Goal: Find contact information: Find contact information

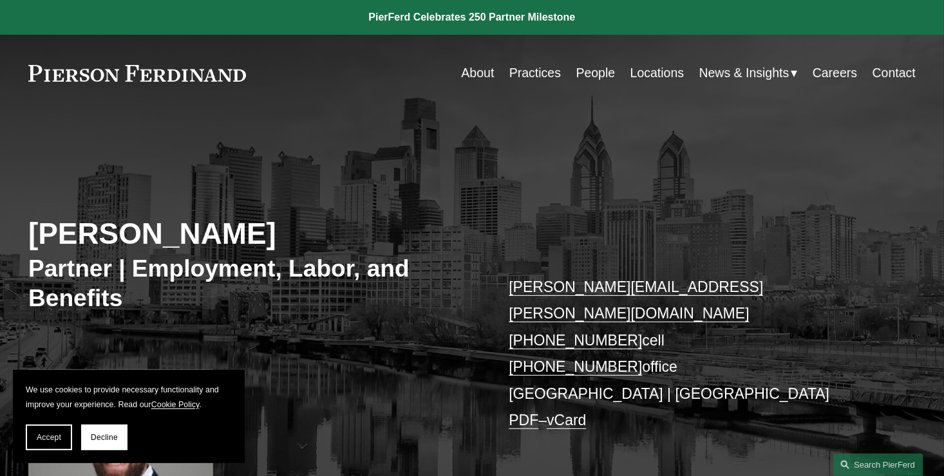
click at [530, 76] on link "Practices" at bounding box center [535, 73] width 52 height 25
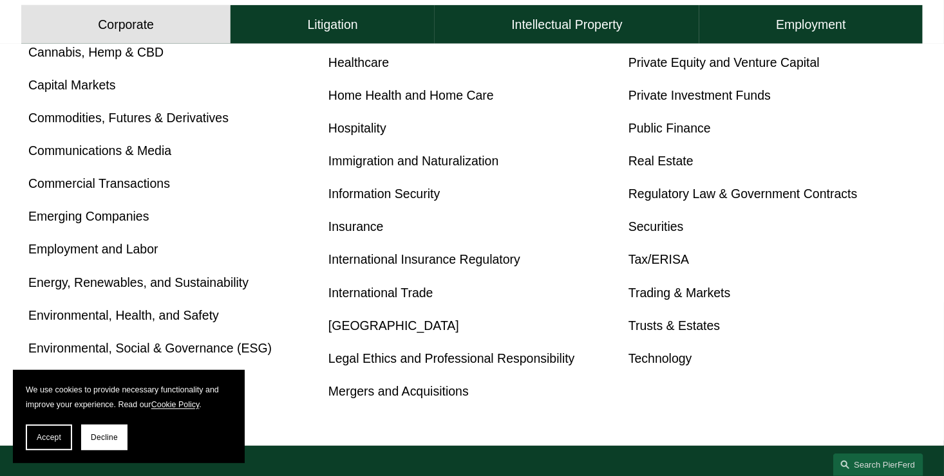
scroll to position [708, 0]
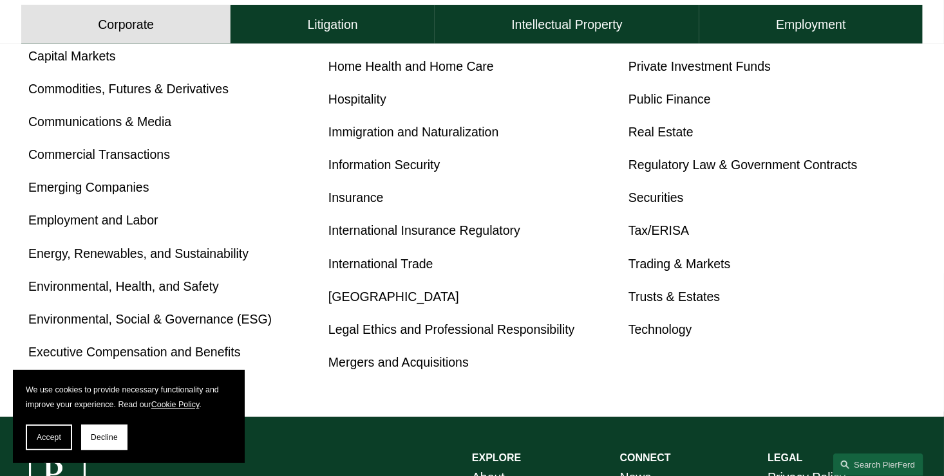
click at [135, 225] on link "Employment and Labor" at bounding box center [93, 220] width 130 height 14
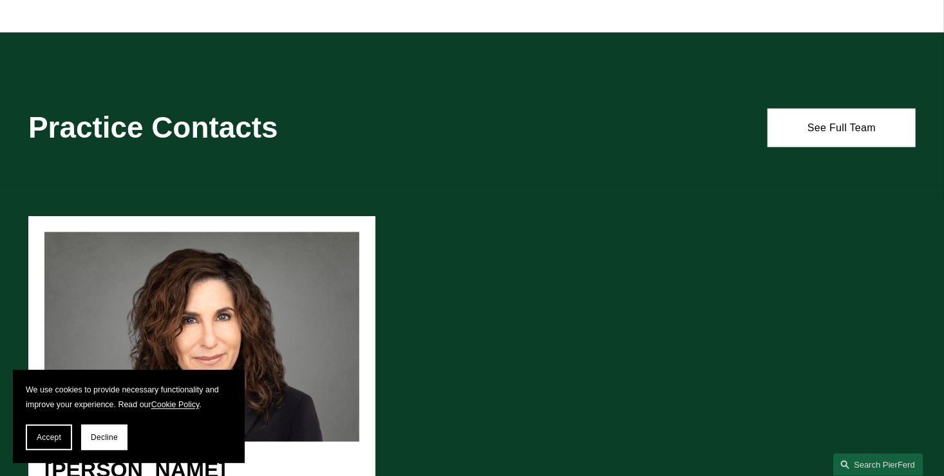
scroll to position [773, 0]
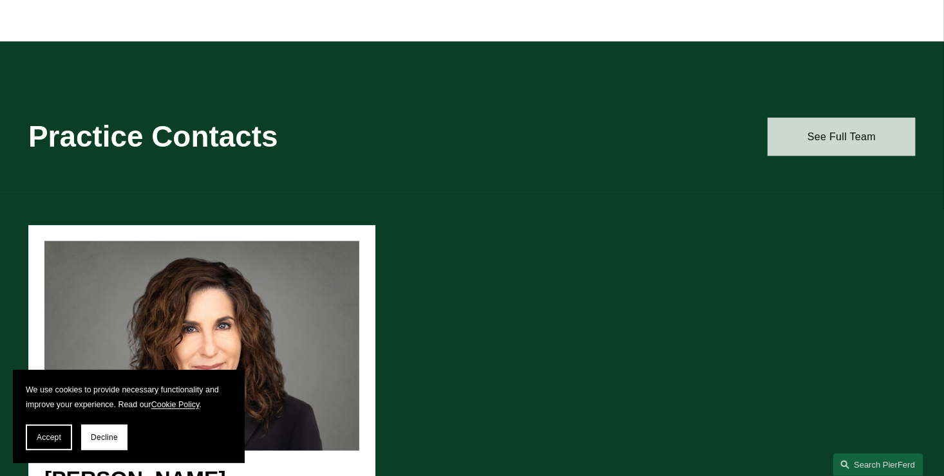
click at [823, 142] on link "See Full Team" at bounding box center [841, 137] width 148 height 38
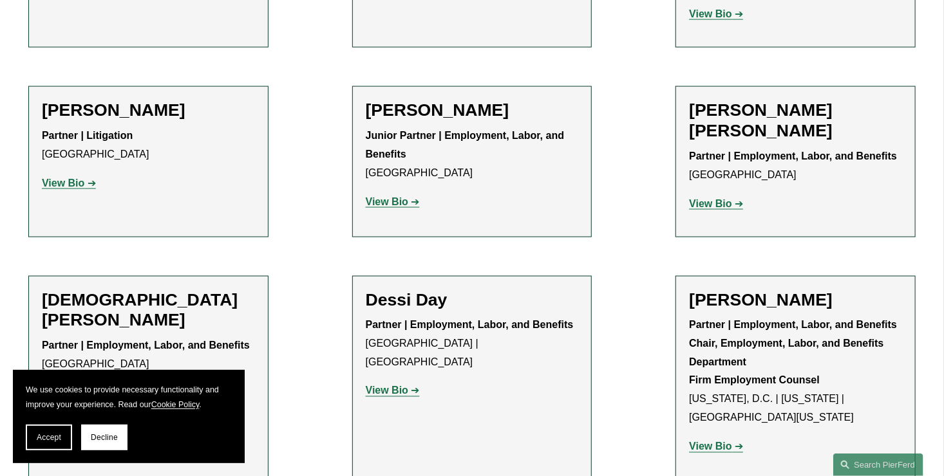
scroll to position [901, 0]
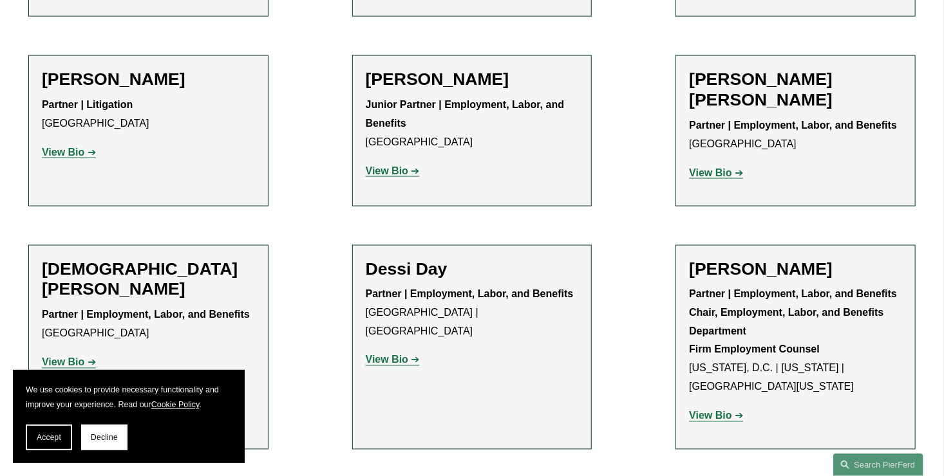
click at [384, 165] on strong "View Bio" at bounding box center [387, 170] width 42 height 11
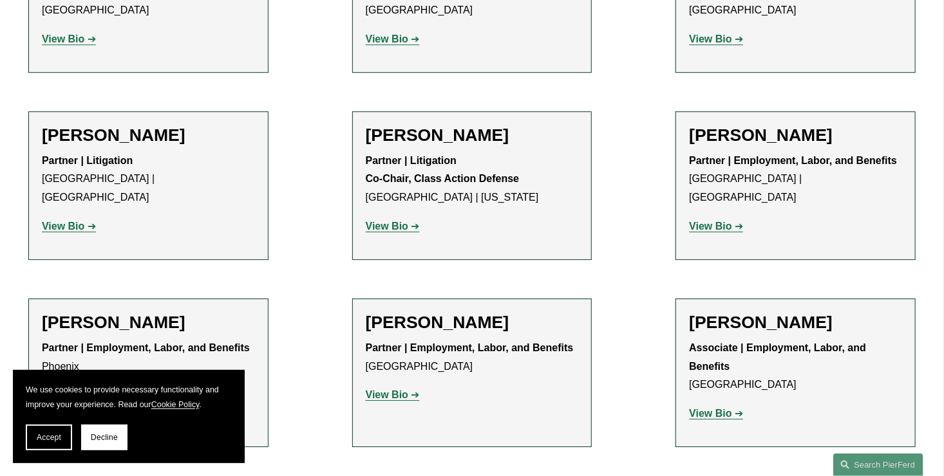
scroll to position [1867, 0]
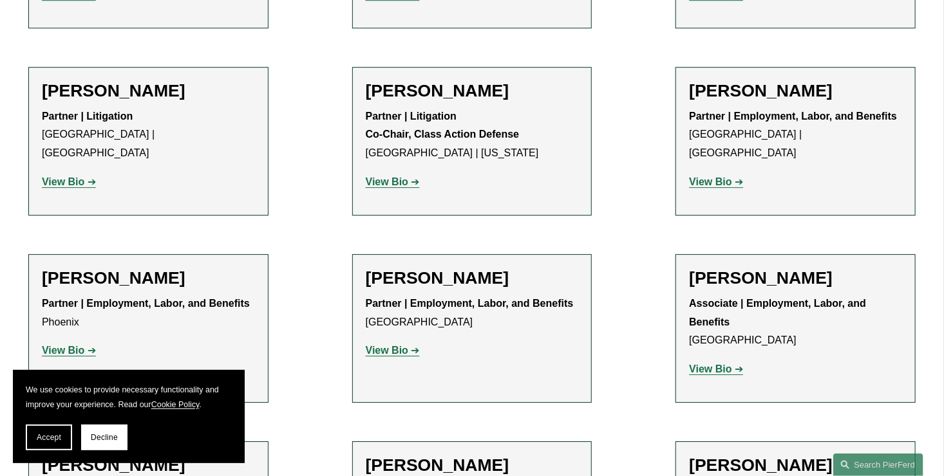
click at [706, 176] on strong "View Bio" at bounding box center [710, 181] width 42 height 11
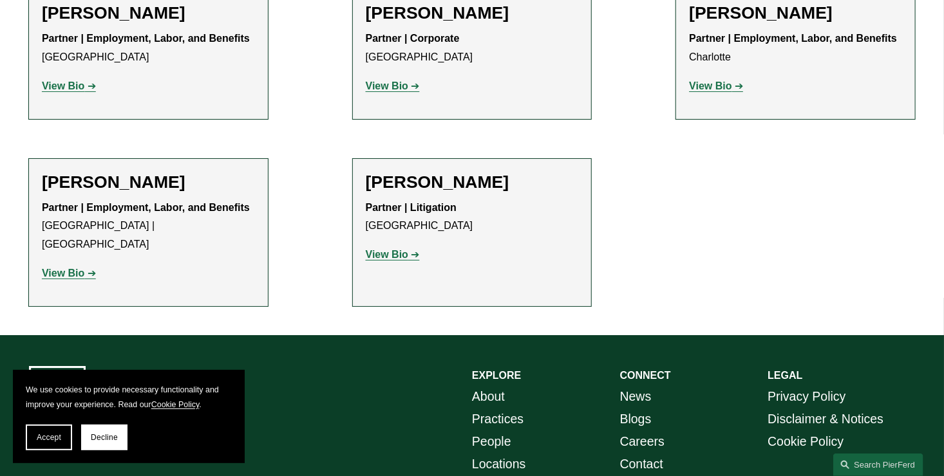
scroll to position [2382, 0]
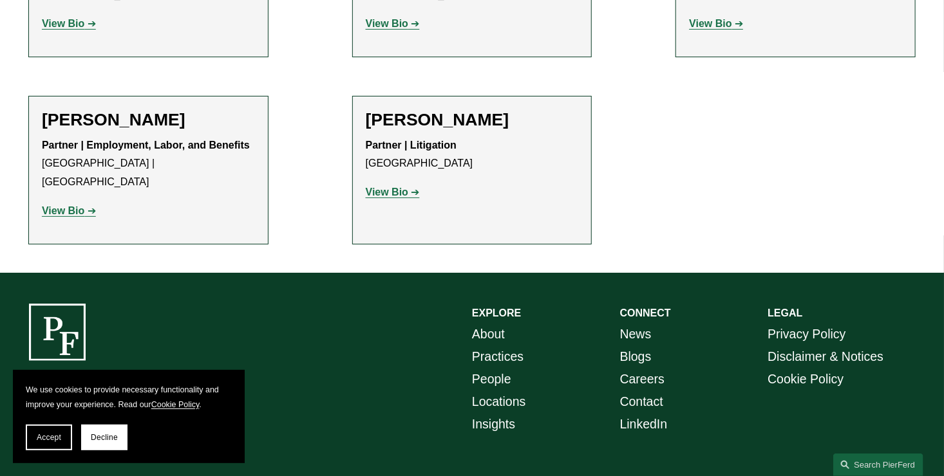
click at [511, 391] on link "Locations" at bounding box center [498, 402] width 53 height 23
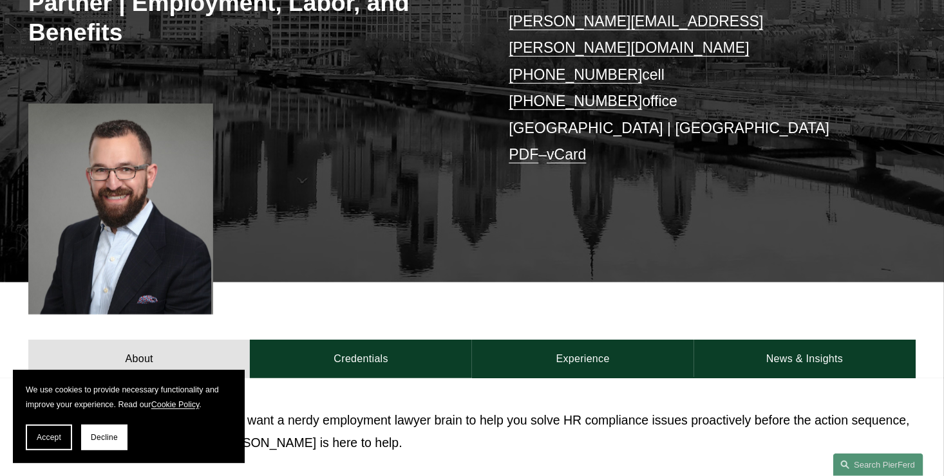
scroll to position [258, 0]
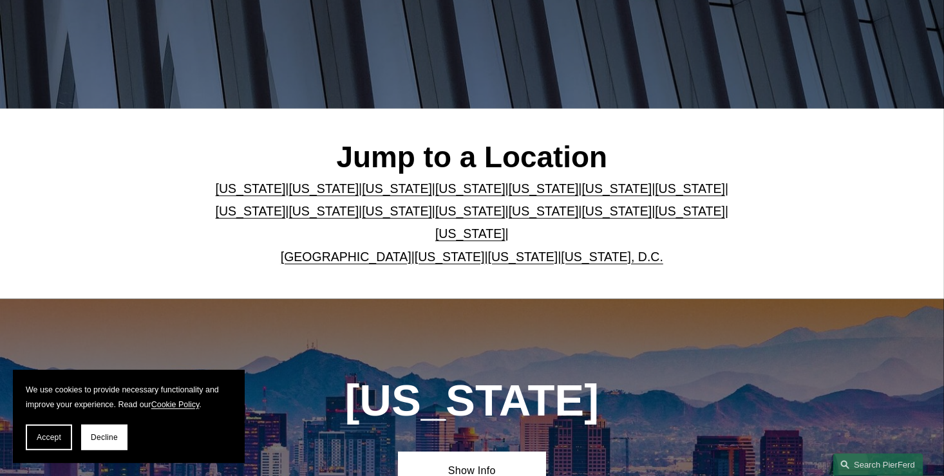
scroll to position [258, 0]
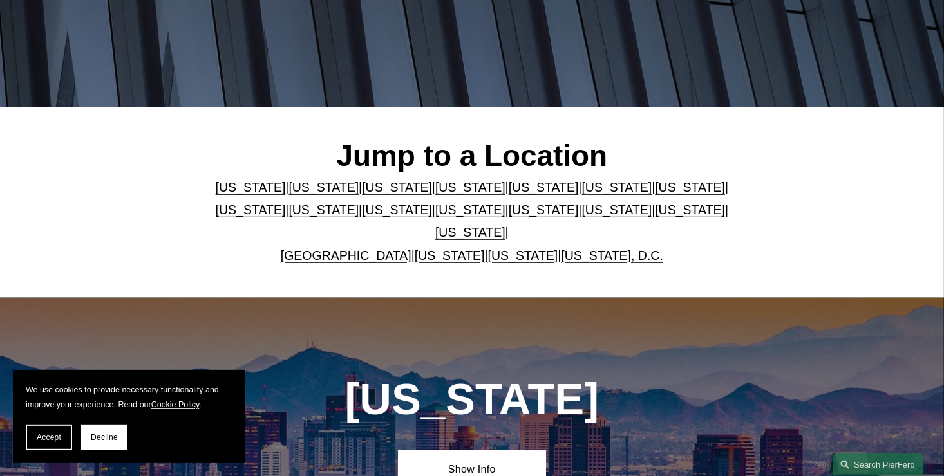
click at [655, 217] on link "[US_STATE]" at bounding box center [690, 210] width 70 height 14
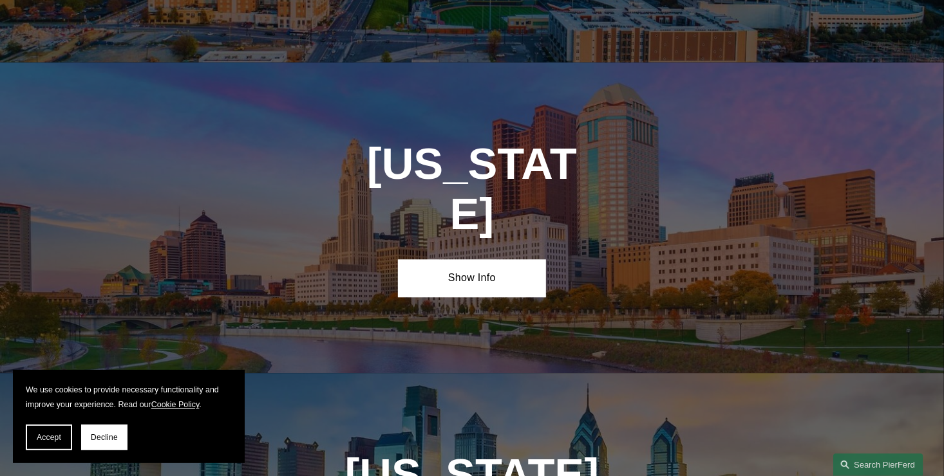
scroll to position [4067, 0]
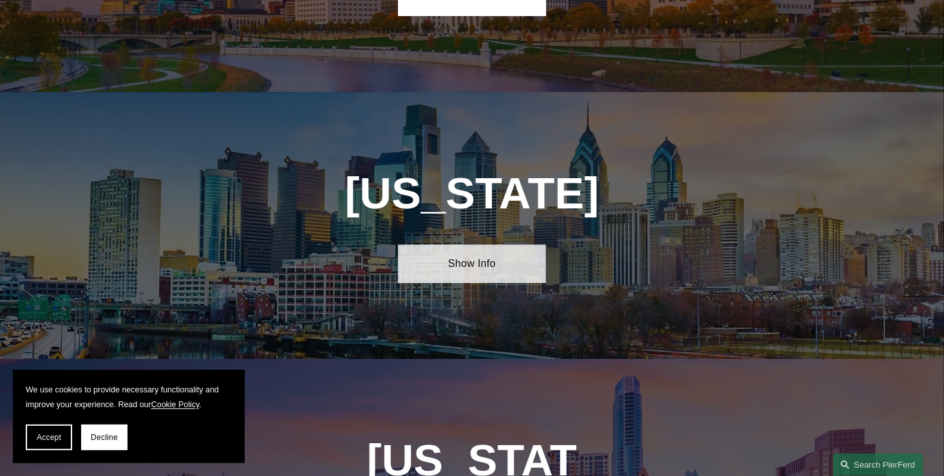
click at [470, 245] on link "Show Info" at bounding box center [472, 264] width 148 height 38
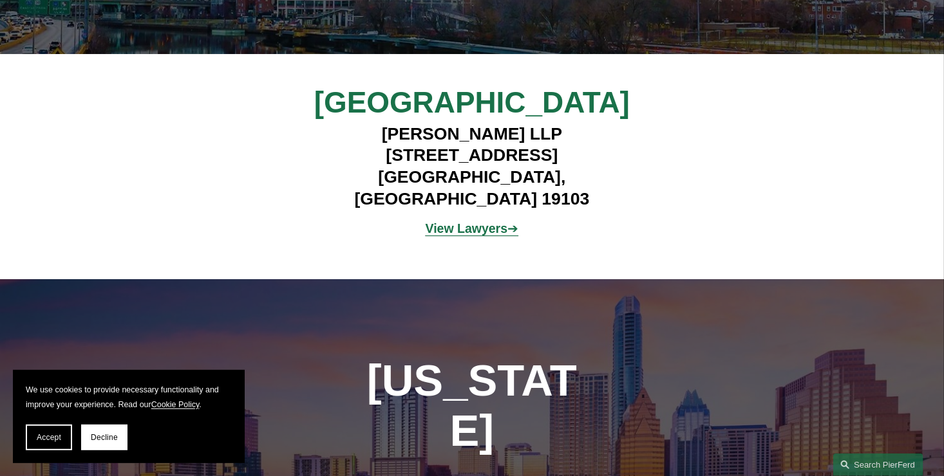
scroll to position [4389, 0]
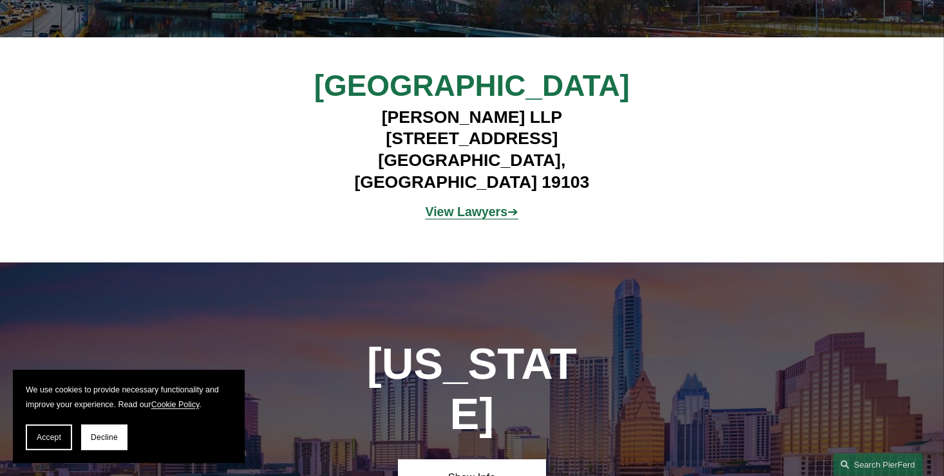
click at [492, 205] on strong "View Lawyers" at bounding box center [467, 212] width 82 height 14
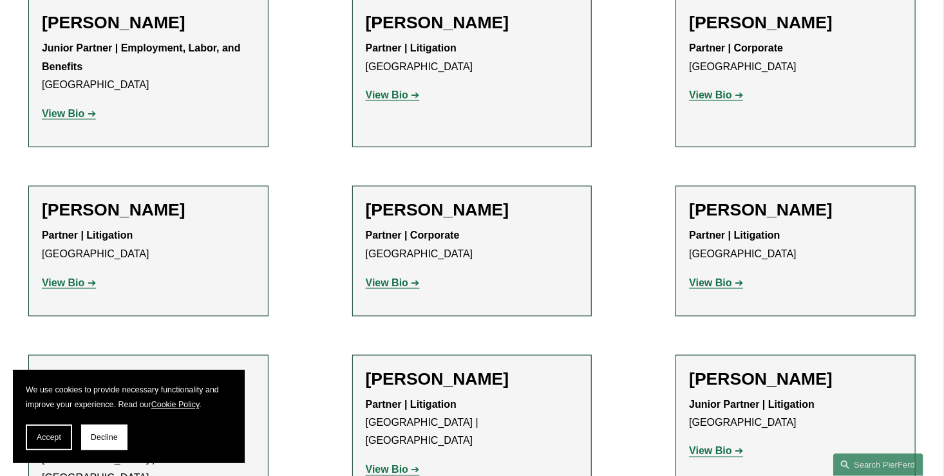
scroll to position [773, 0]
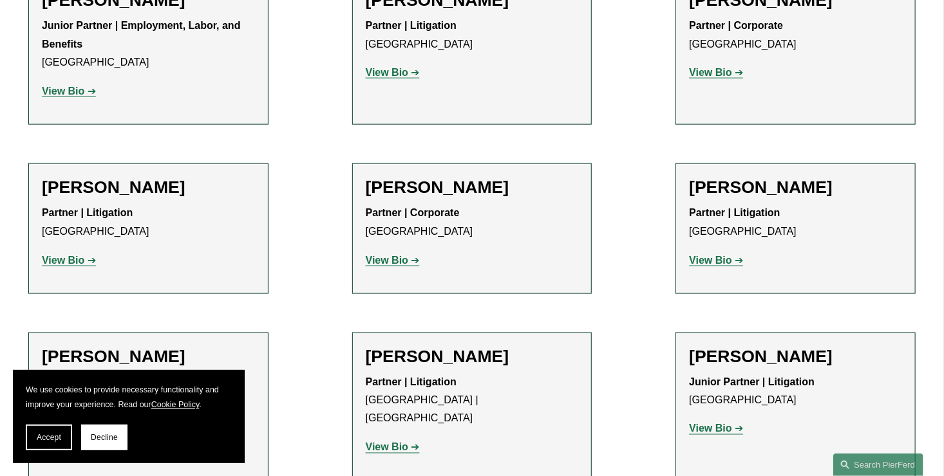
click at [391, 261] on strong "View Bio" at bounding box center [387, 260] width 42 height 11
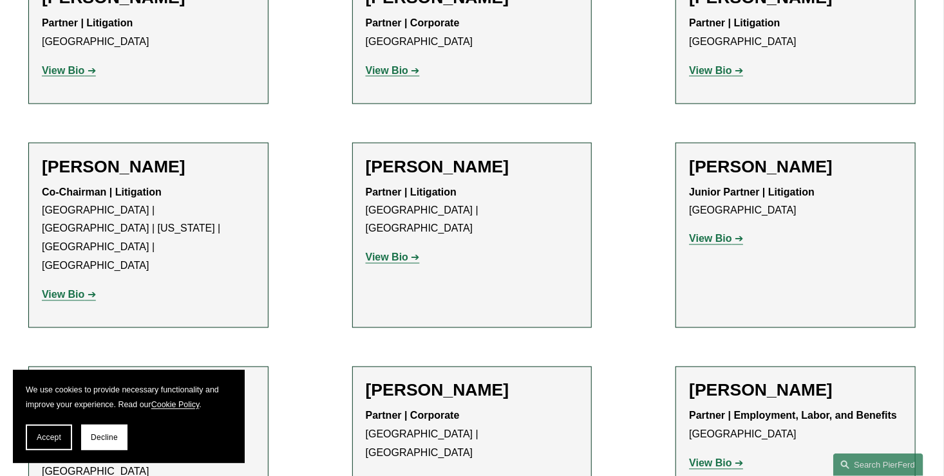
scroll to position [1095, 0]
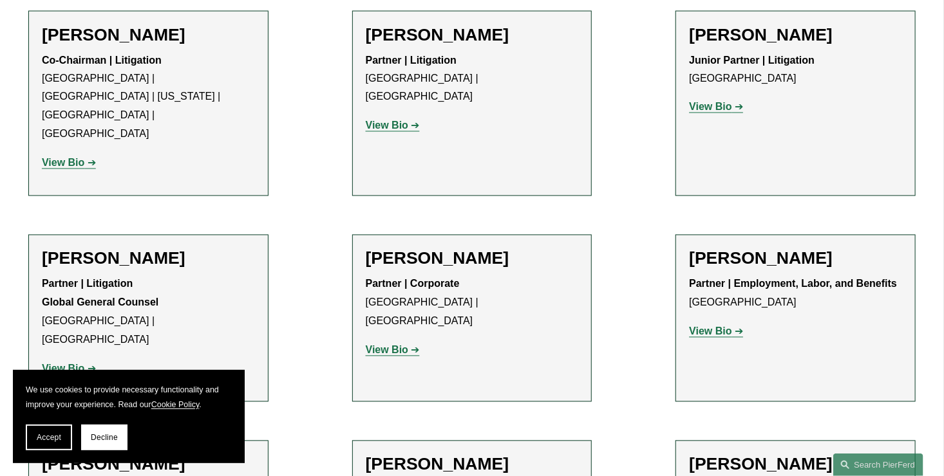
click at [712, 326] on strong "View Bio" at bounding box center [710, 331] width 42 height 11
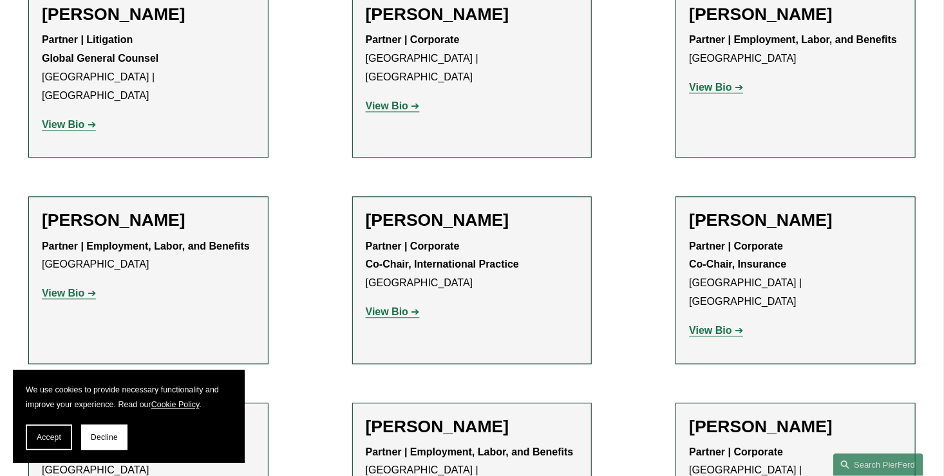
scroll to position [1416, 0]
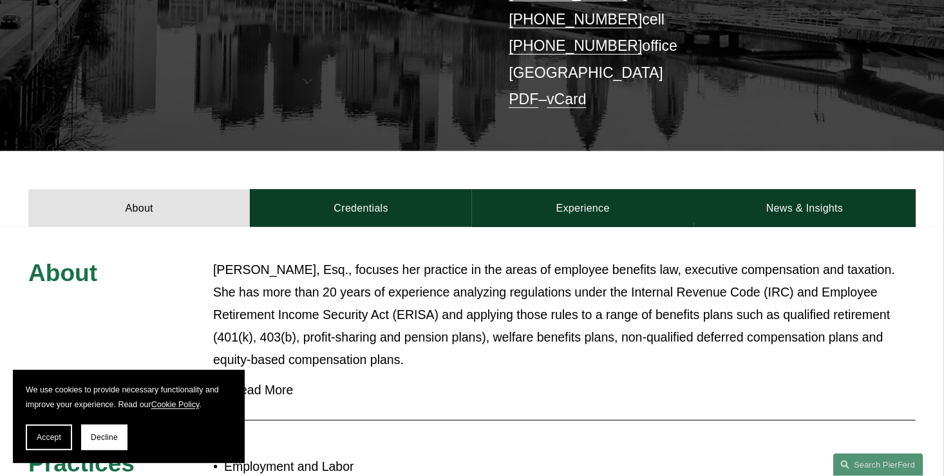
scroll to position [322, 0]
